Goal: Task Accomplishment & Management: Complete application form

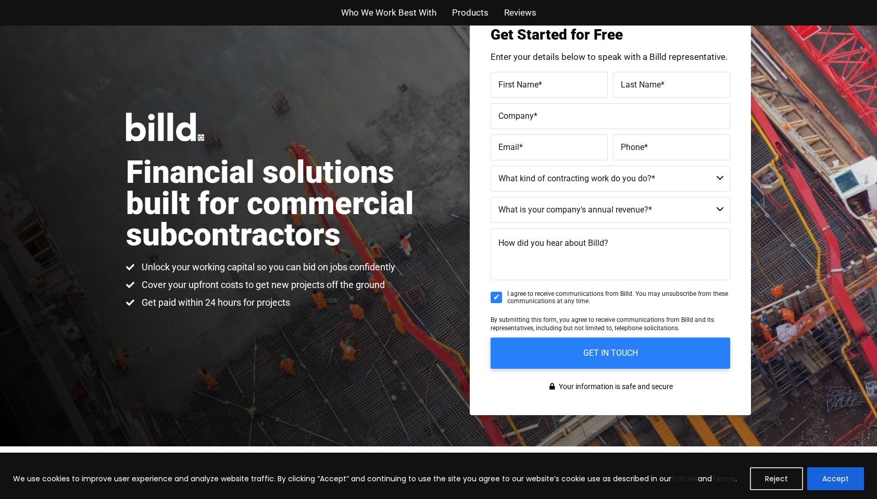
scroll to position [52, 0]
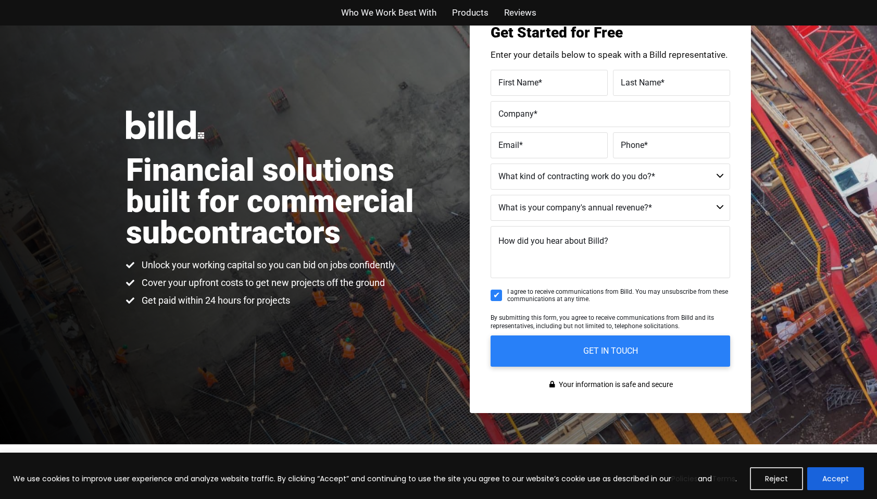
click at [583, 88] on label "First Name *" at bounding box center [549, 82] width 102 height 15
click at [583, 88] on input "First Name *" at bounding box center [548, 83] width 117 height 26
type input "Michael"
type input "Umbrell"
type input "MCU Electric LLC"
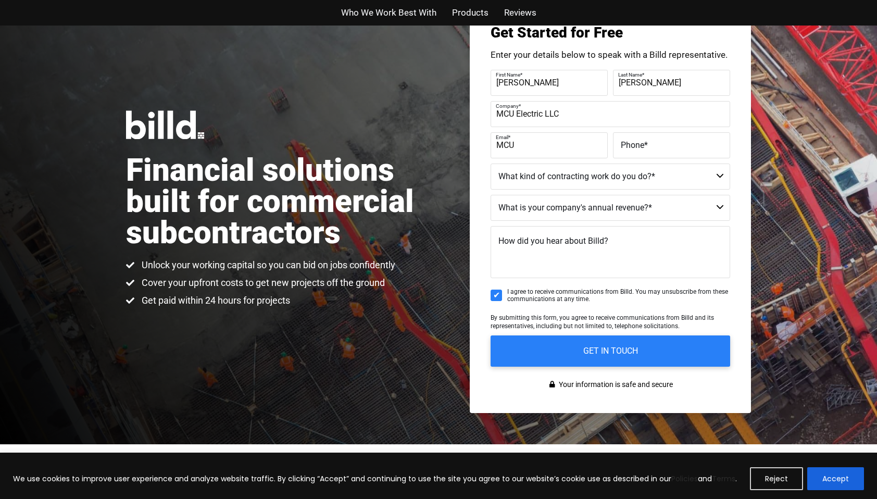
type input "mcuelectric@gmail.com"
type input "(267) 455-8336"
click at [653, 174] on select "Commercial Commercial and Residential Residential Not a Contractor" at bounding box center [609, 176] width 239 height 26
select select "Commercial and Residential"
click at [490, 163] on select "Commercial Commercial and Residential Residential Not a Contractor" at bounding box center [609, 176] width 239 height 26
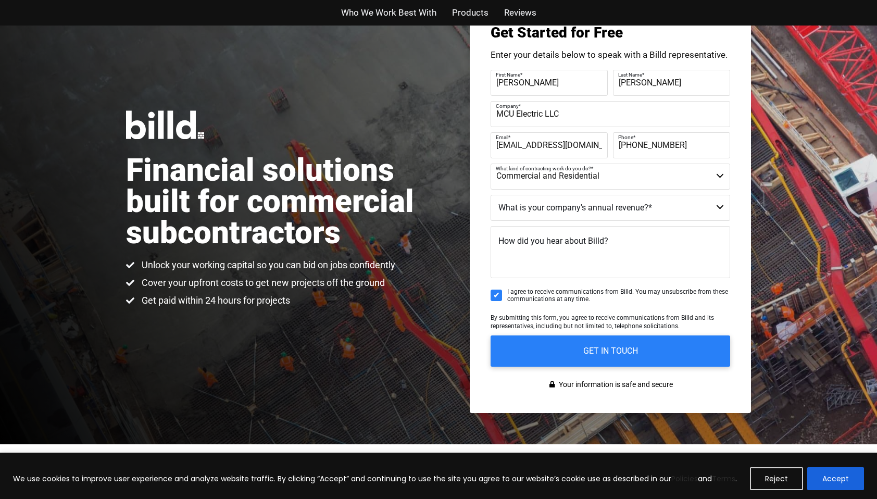
click at [588, 207] on select "$40M + $25M - $40M $8M - $25M $4M - $8M $2M - $4M $1M - $2M Less than $1M" at bounding box center [609, 208] width 239 height 26
click at [574, 204] on select "$40M + $25M - $40M $8M - $25M $4M - $8M $2M - $4M $1M - $2M Less than $1M" at bounding box center [609, 208] width 239 height 26
select select "Less than $1M"
click at [490, 195] on select "$40M + $25M - $40M $8M - $25M $4M - $8M $2M - $4M $1M - $2M Less than $1M" at bounding box center [609, 208] width 239 height 26
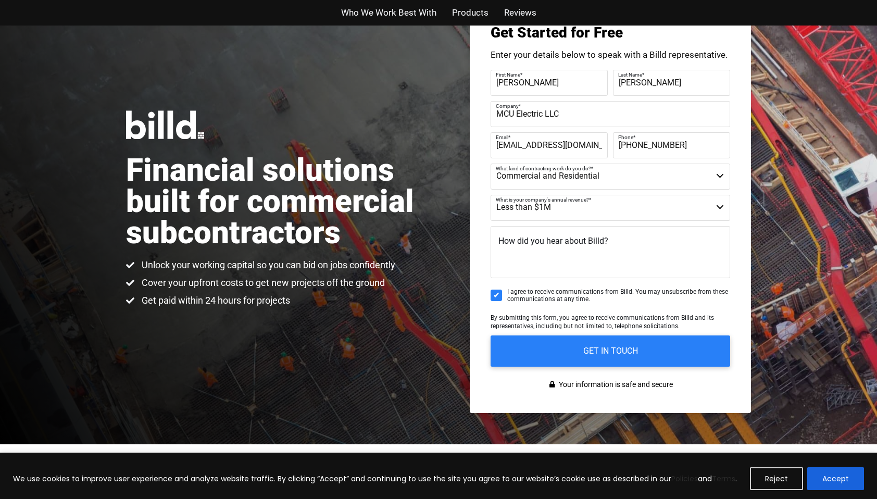
click at [589, 242] on span "How did you hear about Billd?" at bounding box center [553, 241] width 110 height 10
click at [589, 242] on textarea "How did you hear about Billd?" at bounding box center [609, 252] width 239 height 52
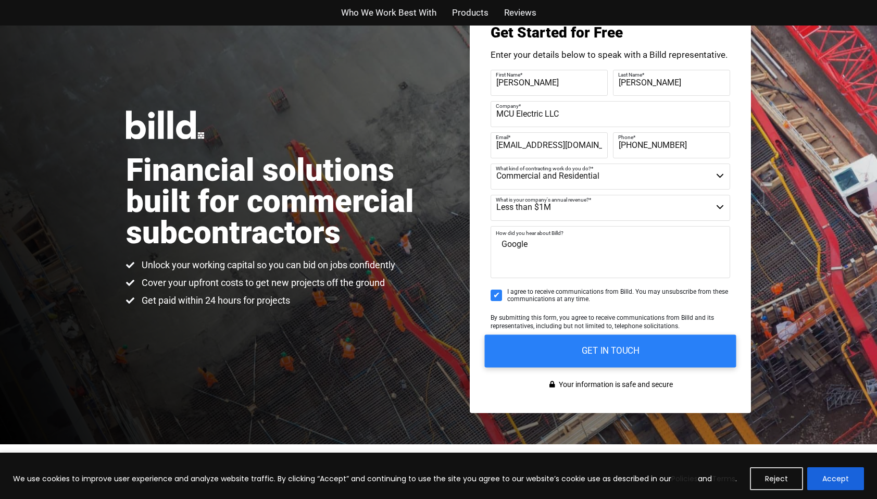
type textarea "Google"
click at [586, 356] on input "GET IN TOUCH" at bounding box center [610, 350] width 251 height 33
